Goal: Information Seeking & Learning: Learn about a topic

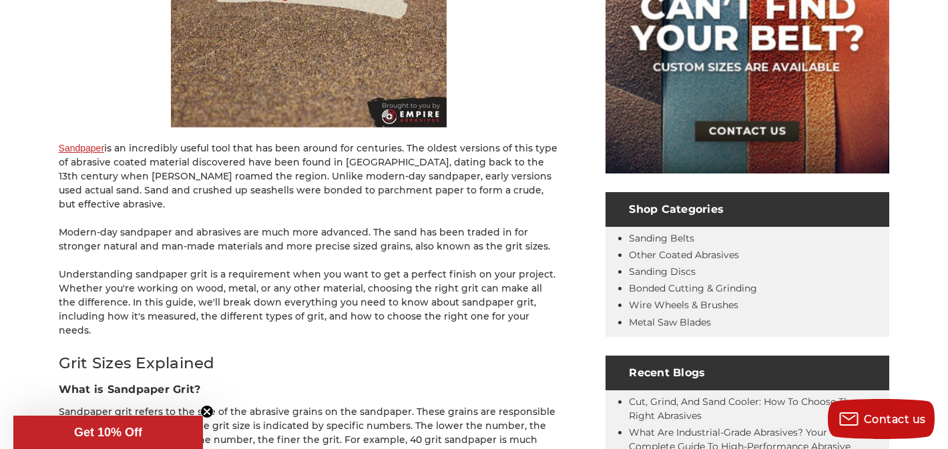
scroll to position [519, 0]
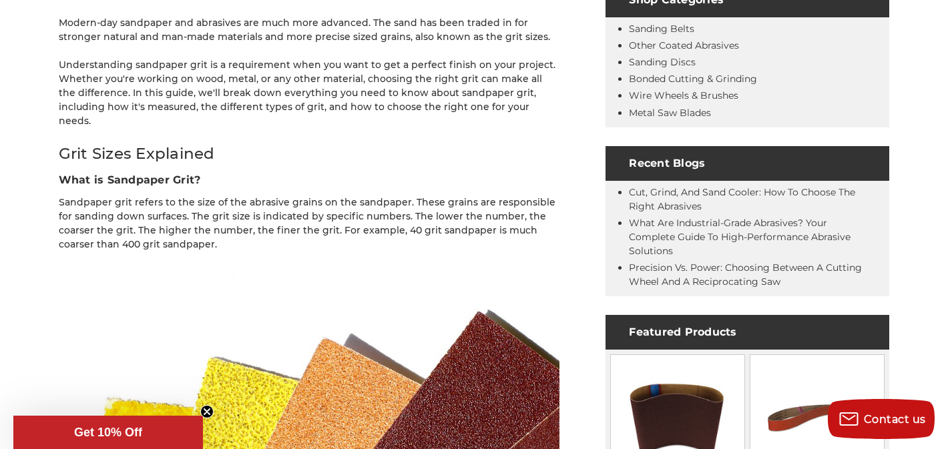
click at [286, 202] on p "Sandpaper grit refers to the size of the abrasive grains on the sandpaper. Thes…" at bounding box center [309, 224] width 500 height 56
click at [296, 202] on p "Sandpaper grit refers to the size of the abrasive grains on the sandpaper. Thes…" at bounding box center [309, 224] width 500 height 56
click at [297, 202] on p "Sandpaper grit refers to the size of the abrasive grains on the sandpaper. Thes…" at bounding box center [309, 224] width 500 height 56
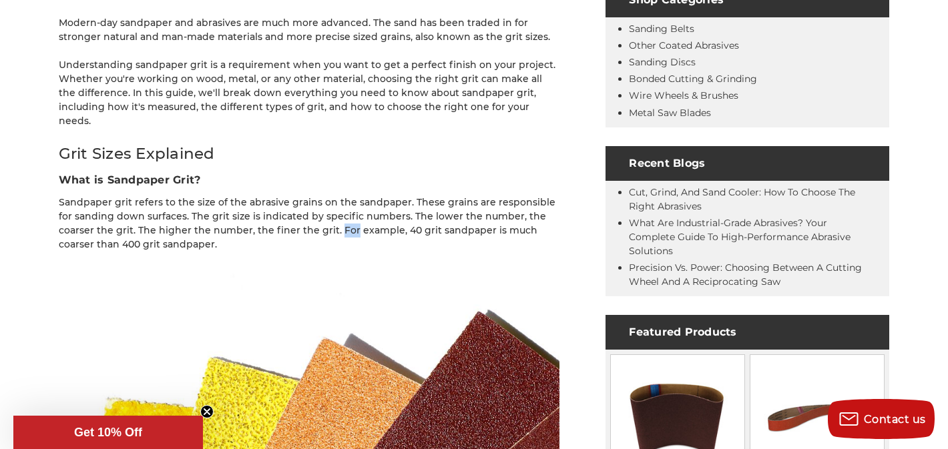
click at [297, 202] on p "Sandpaper grit refers to the size of the abrasive grains on the sandpaper. Thes…" at bounding box center [309, 224] width 500 height 56
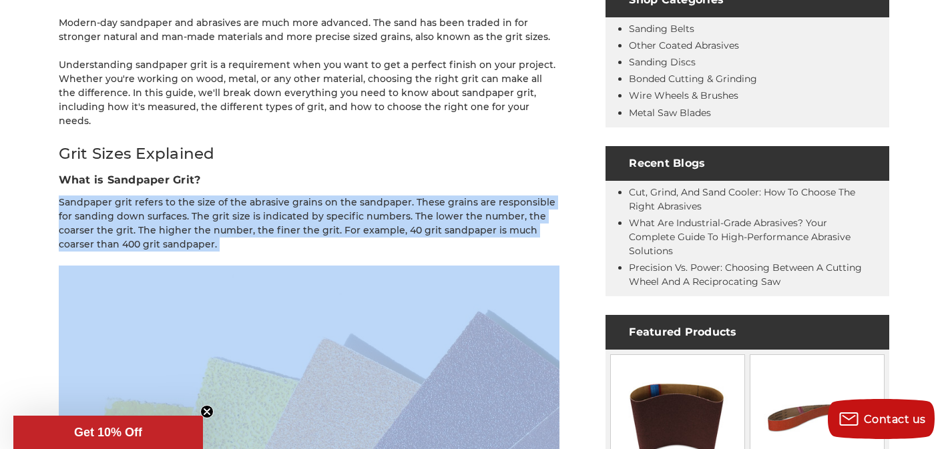
click at [297, 202] on p "Sandpaper grit refers to the size of the abrasive grains on the sandpaper. Thes…" at bounding box center [309, 224] width 500 height 56
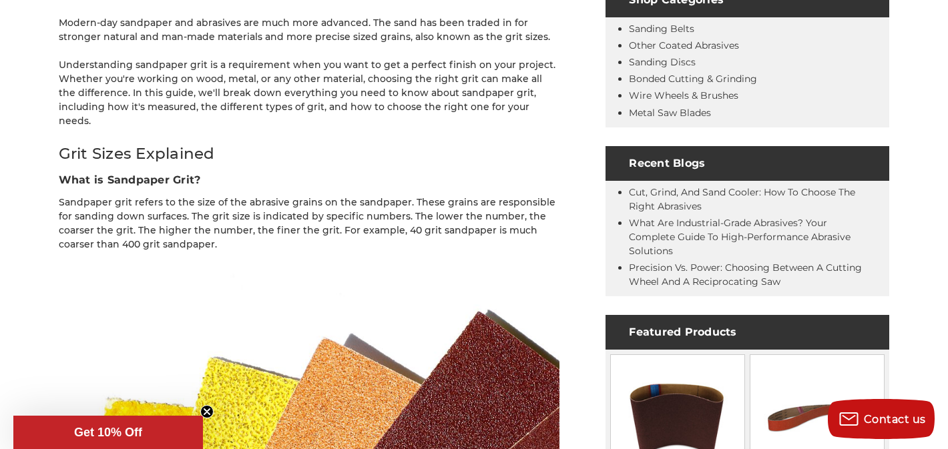
click at [288, 202] on p "Sandpaper grit refers to the size of the abrasive grains on the sandpaper. Thes…" at bounding box center [309, 224] width 500 height 56
click at [287, 202] on p "Sandpaper grit refers to the size of the abrasive grains on the sandpaper. Thes…" at bounding box center [309, 224] width 500 height 56
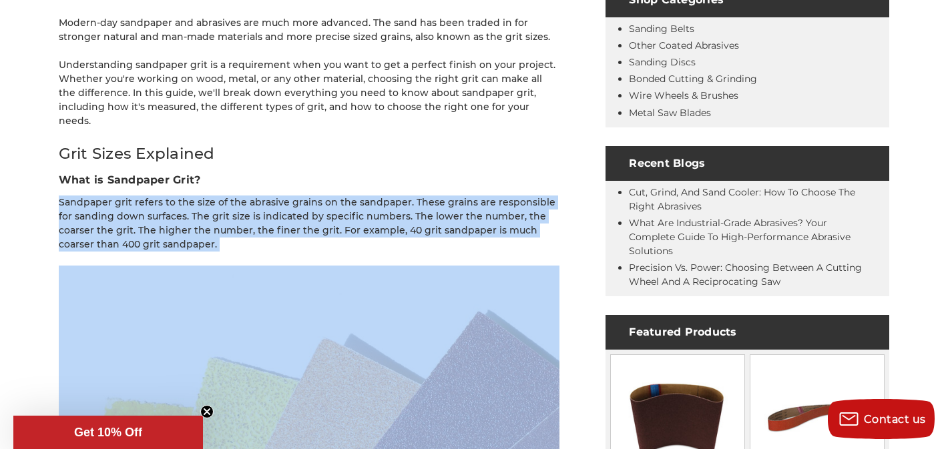
click at [290, 202] on p "Sandpaper grit refers to the size of the abrasive grains on the sandpaper. Thes…" at bounding box center [309, 224] width 500 height 56
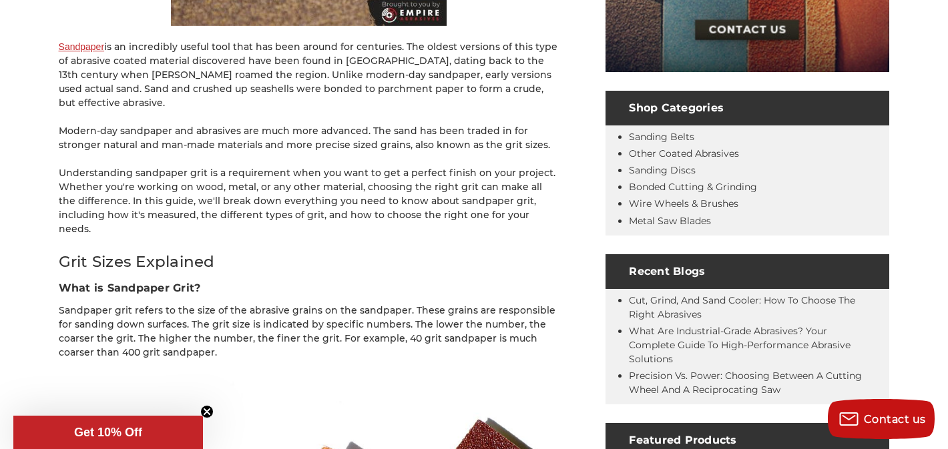
scroll to position [332, 0]
